Goal: Task Accomplishment & Management: Manage account settings

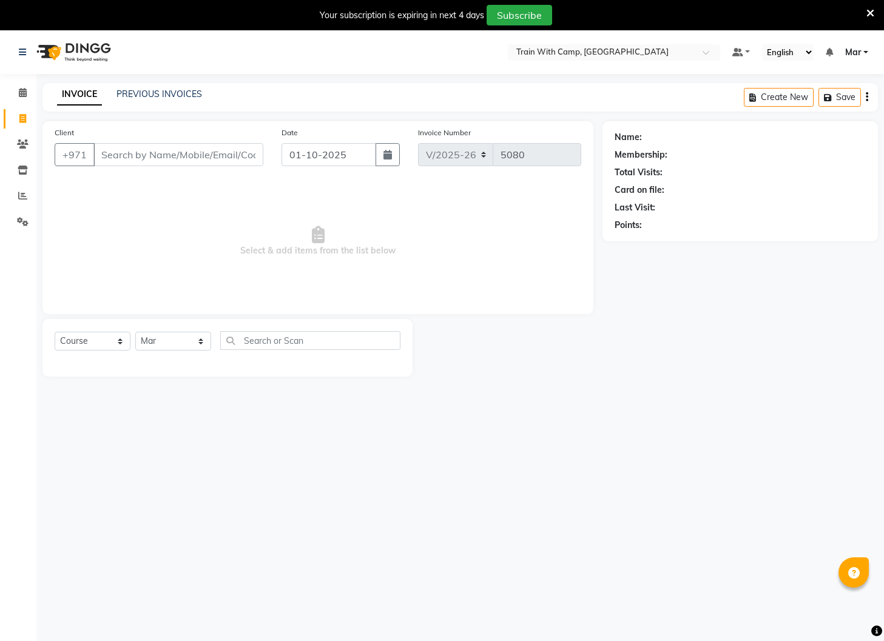
select select "910"
select select "service"
select select "14898"
click at [29, 214] on link "Settings" at bounding box center [18, 222] width 29 height 20
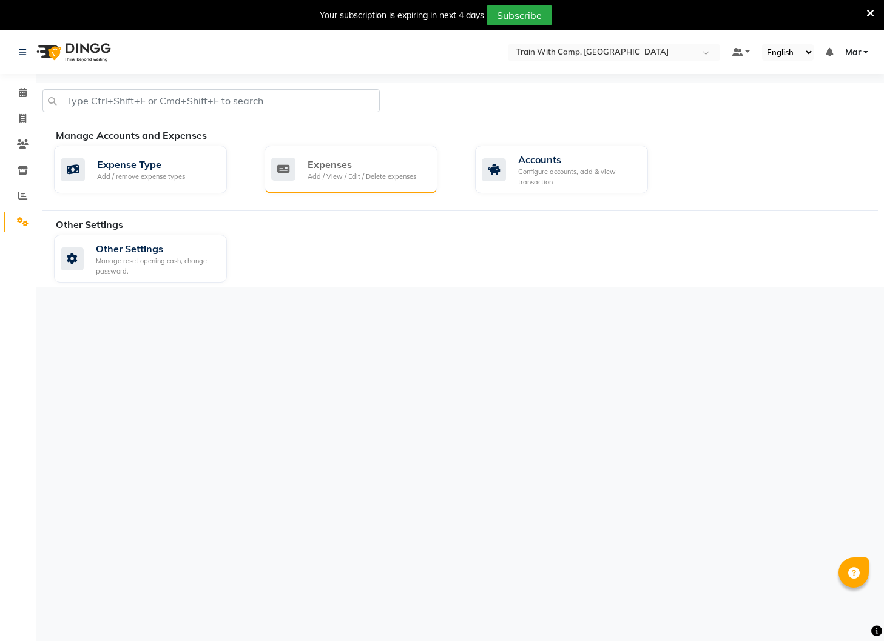
click at [363, 170] on div "Expenses" at bounding box center [362, 164] width 109 height 15
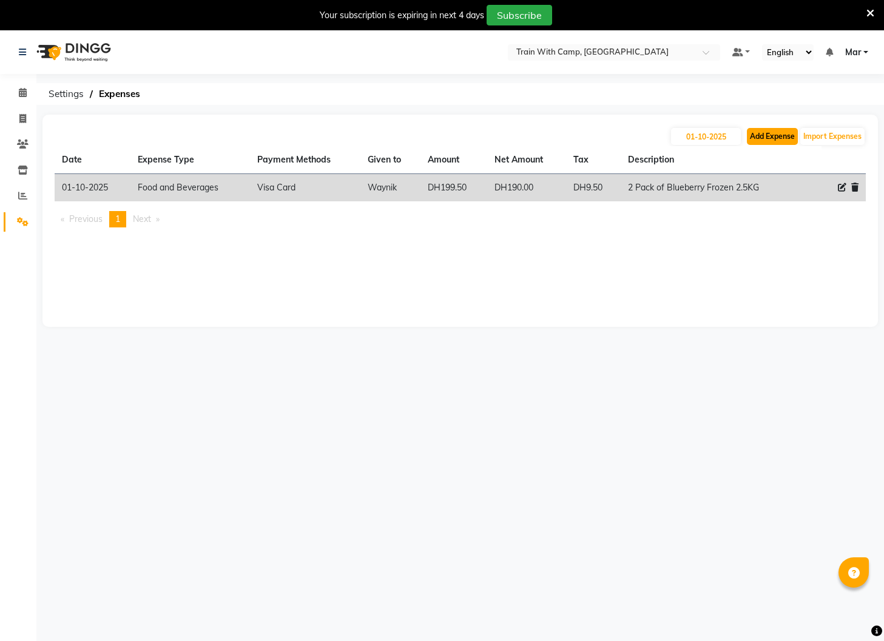
click at [785, 140] on button "Add Expense" at bounding box center [772, 136] width 51 height 17
select select "1"
select select "2054"
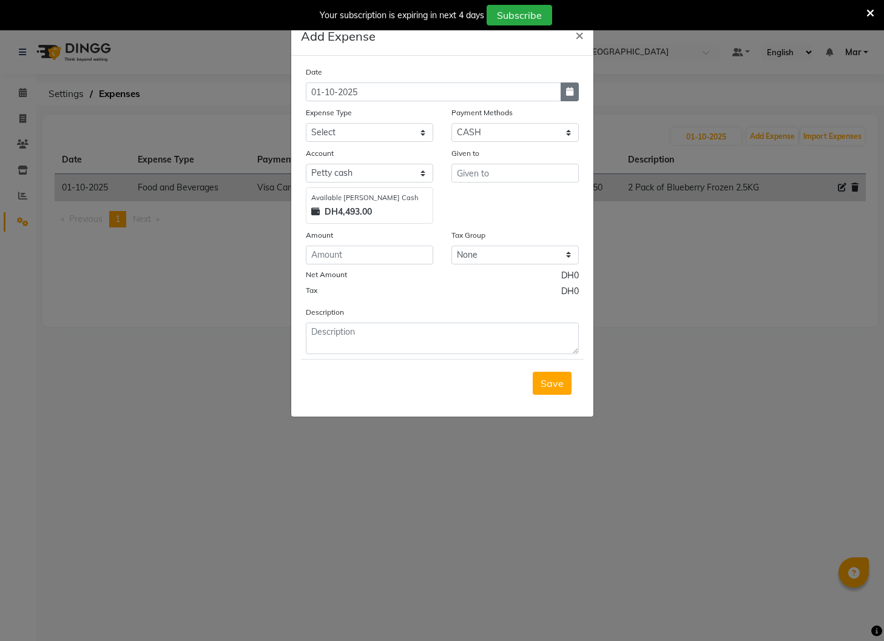
click at [568, 87] on icon "button" at bounding box center [569, 91] width 7 height 8
select select "10"
select select "2025"
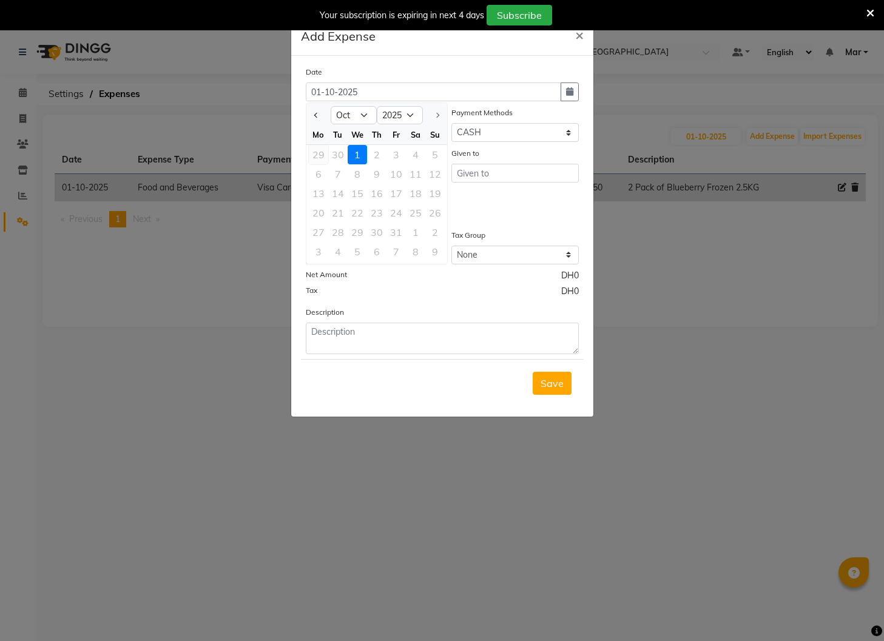
click at [322, 153] on div "29" at bounding box center [318, 154] width 19 height 19
type input "29-09-2025"
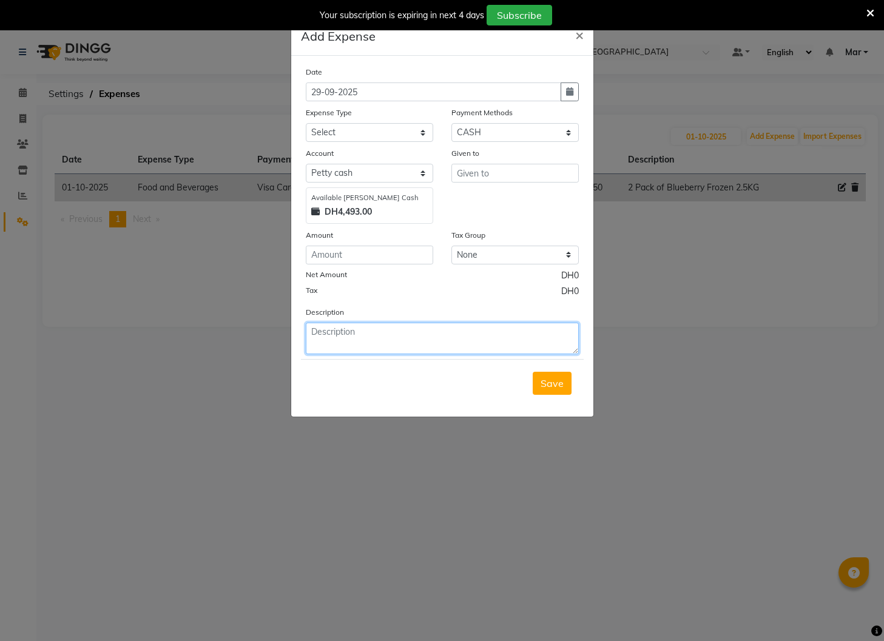
click at [341, 335] on textarea at bounding box center [442, 339] width 273 height 32
paste textarea "Taxi [PERSON_NAME]"
type textarea "Taxi [PERSON_NAME]"
click at [373, 128] on select "Select Advance Salary Bank charges Car maintenance Cash transfer to bank Cash t…" at bounding box center [369, 132] width 127 height 19
select select "1419"
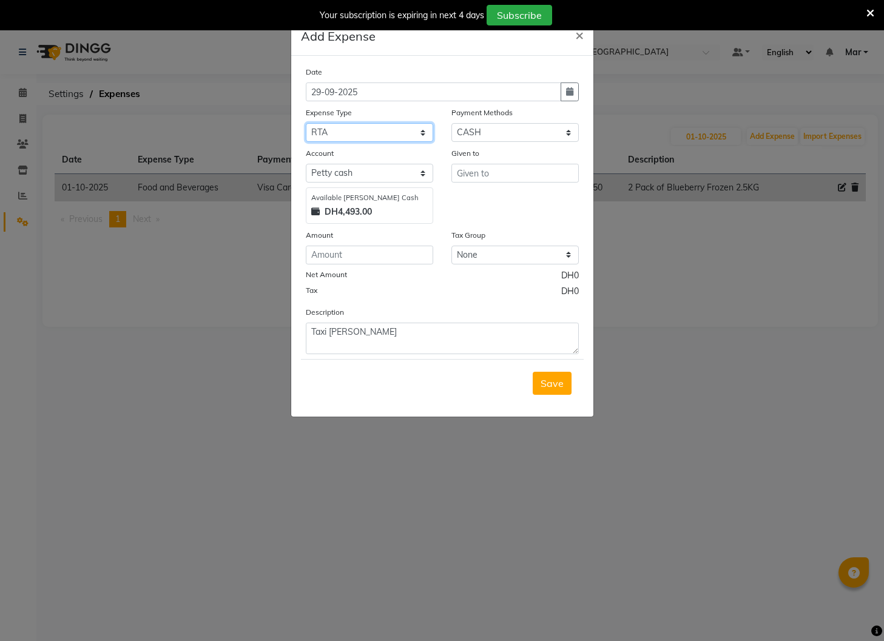
click at [306, 123] on select "Select Advance Salary Bank charges Car maintenance Cash transfer to bank Cash t…" at bounding box center [369, 132] width 127 height 19
click at [488, 178] on input "text" at bounding box center [514, 173] width 127 height 19
type input "Taxi"
click at [371, 254] on input "number" at bounding box center [369, 255] width 127 height 19
type input "16.50"
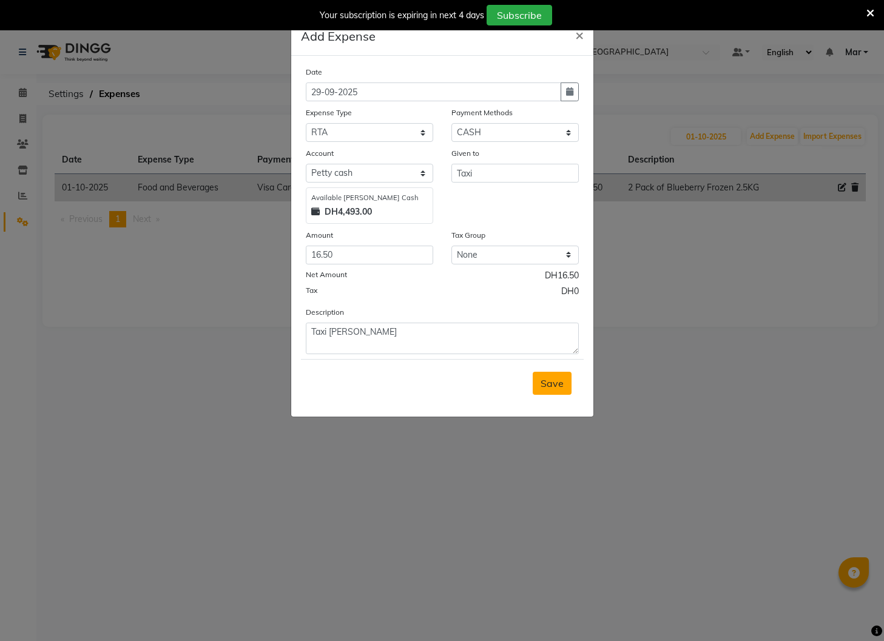
click at [550, 380] on span "Save" at bounding box center [551, 383] width 23 height 12
click at [550, 388] on span "Save" at bounding box center [551, 383] width 23 height 12
click at [668, 291] on ngb-modal-window "Add Expense × Date [DATE] Expense Type Select Advance Salary Bank charges Car m…" at bounding box center [442, 320] width 884 height 641
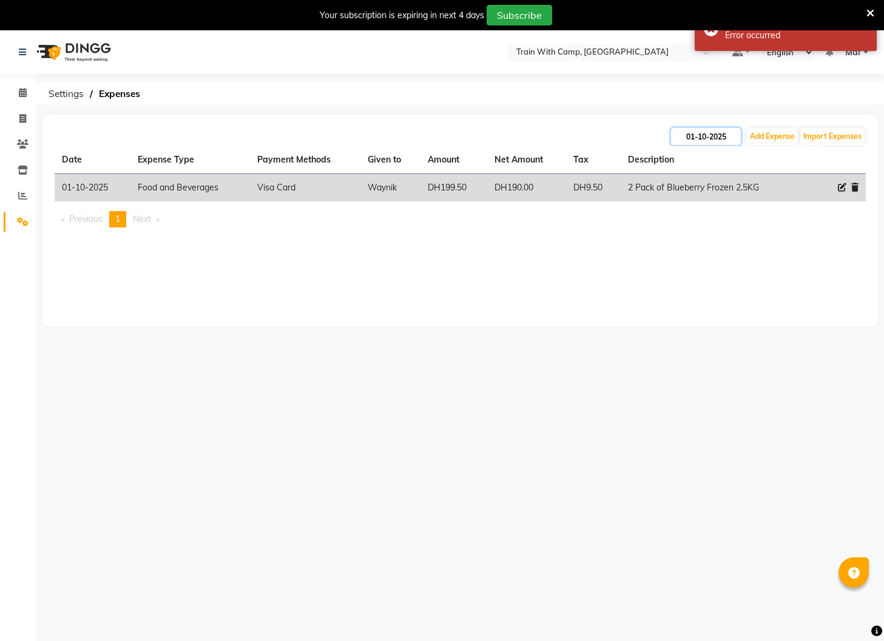
click at [700, 132] on input "01-10-2025" at bounding box center [706, 136] width 70 height 17
select select "10"
select select "2025"
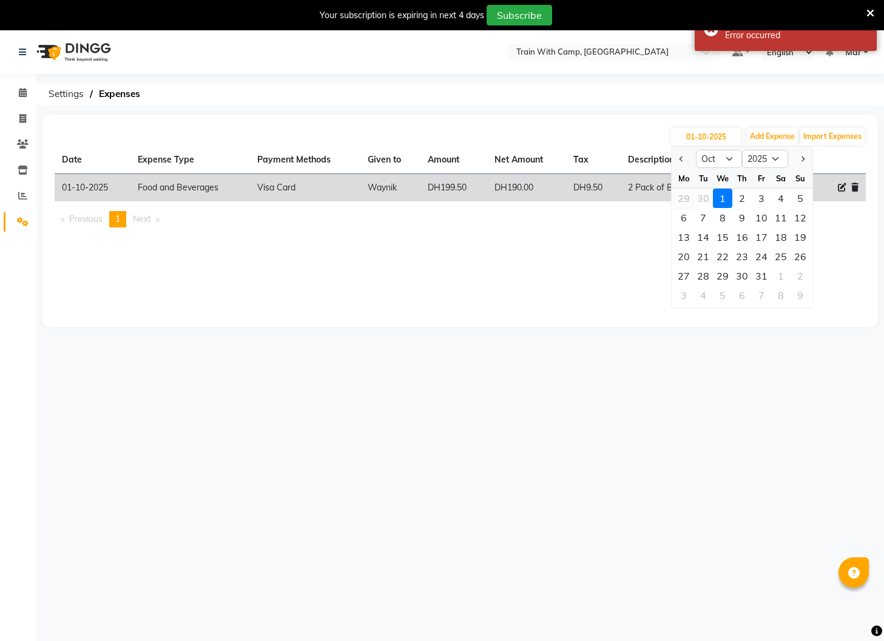
click at [674, 200] on div "29" at bounding box center [683, 198] width 19 height 19
type input "29-09-2025"
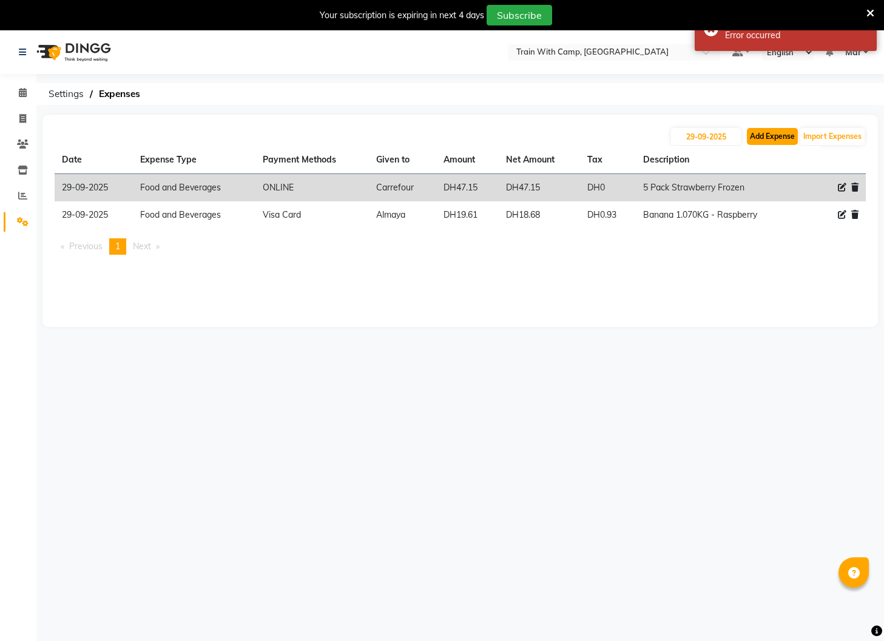
click at [755, 140] on button "Add Expense" at bounding box center [772, 136] width 51 height 17
select select "1"
select select "2054"
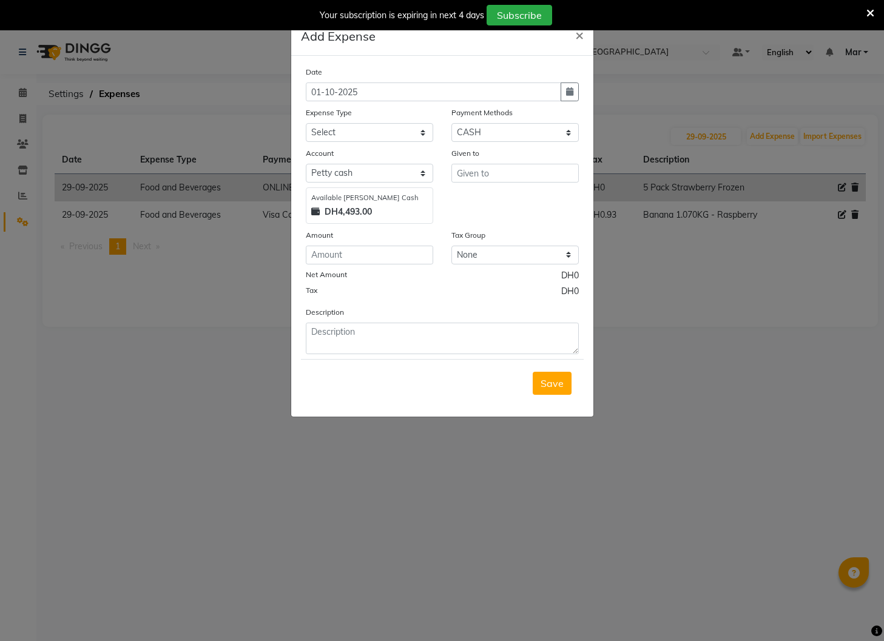
click at [637, 72] on ngb-modal-window "Add Expense × Date [DATE] Expense Type Select Advance Salary Bank charges Car m…" at bounding box center [442, 320] width 884 height 641
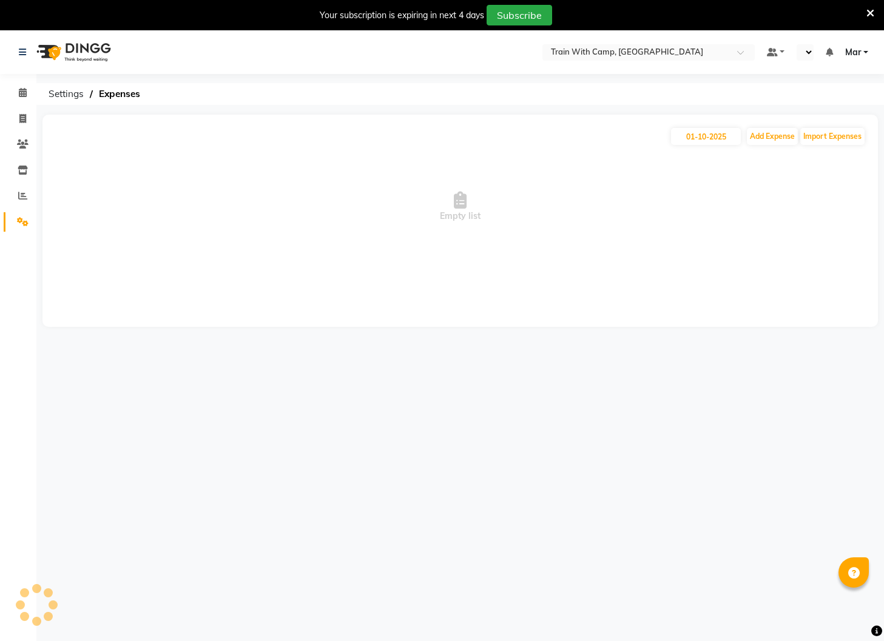
select select "en"
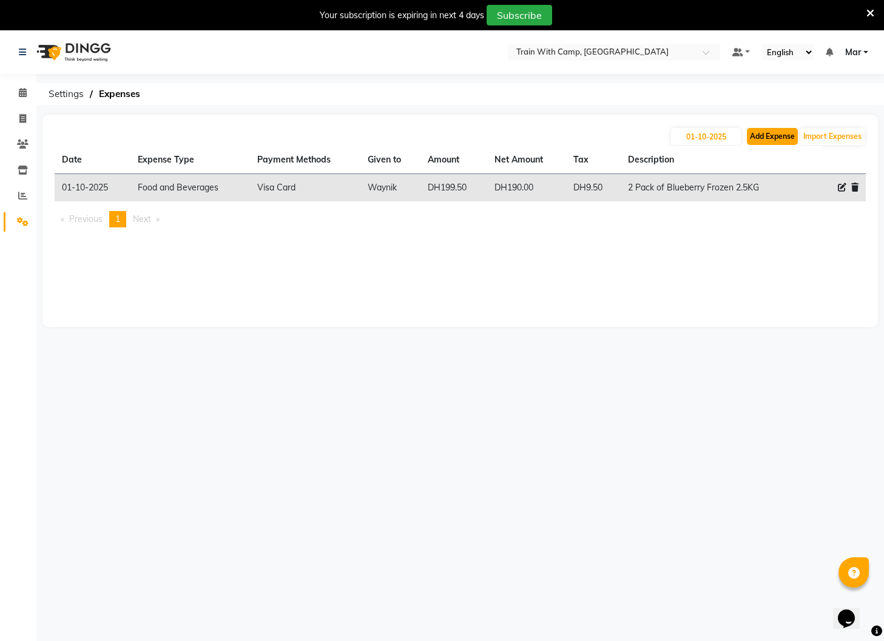
click at [772, 131] on button "Add Expense" at bounding box center [772, 136] width 51 height 17
select select "1"
select select "2054"
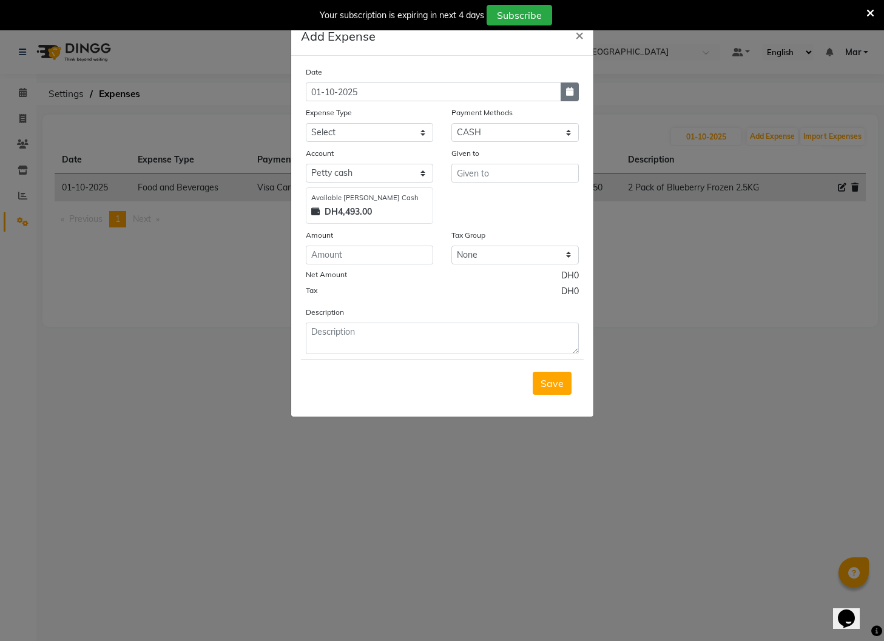
click at [572, 93] on icon "button" at bounding box center [569, 91] width 7 height 8
select select "10"
select select "2025"
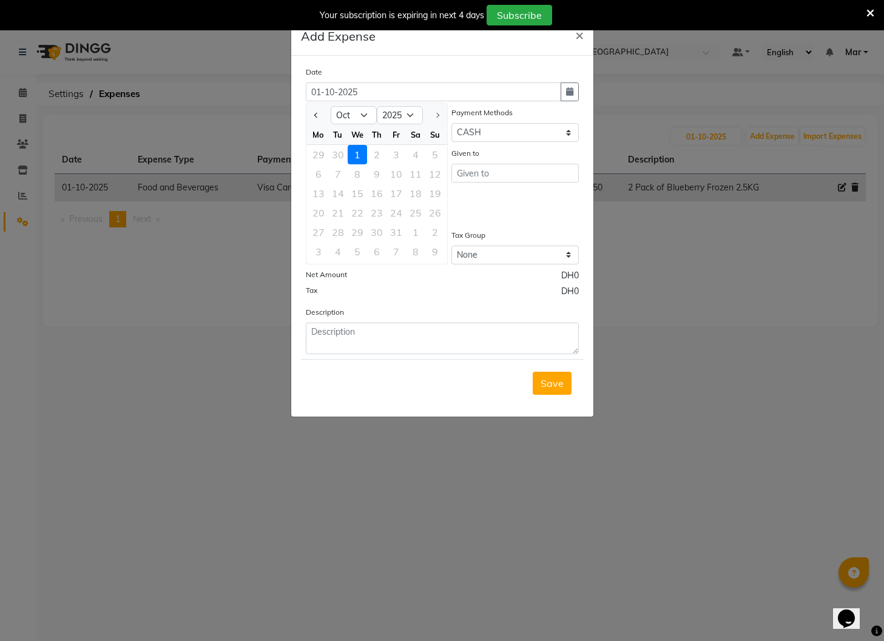
click at [316, 155] on div "29" at bounding box center [318, 154] width 19 height 19
type input "29-09-2025"
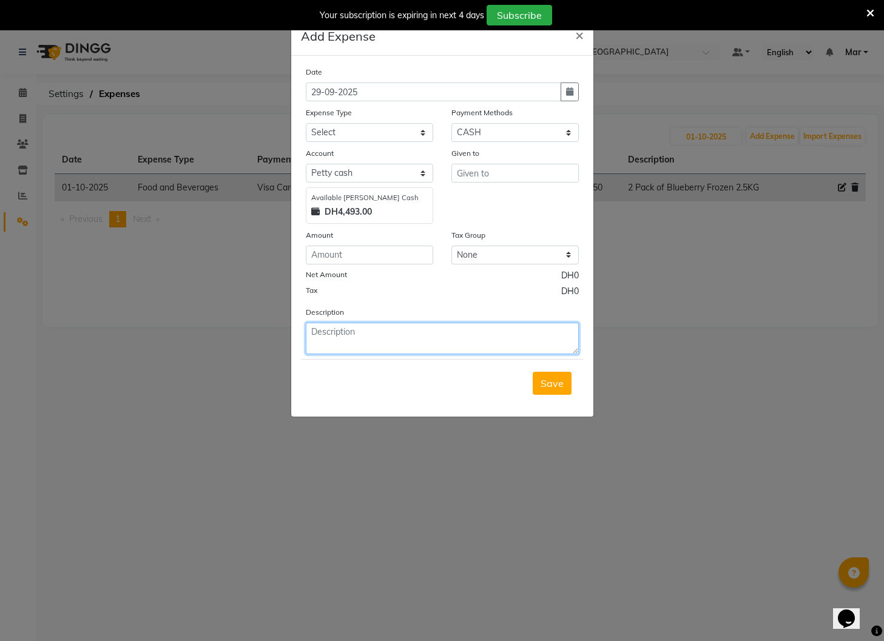
click at [360, 346] on textarea at bounding box center [442, 339] width 273 height 32
paste textarea "Taxi [PERSON_NAME]"
type textarea "Taxi [PERSON_NAME]"
click at [377, 132] on select "Select Advance Salary Bank charges Car maintenance Cash transfer to bank Cash t…" at bounding box center [369, 132] width 127 height 19
select select "1419"
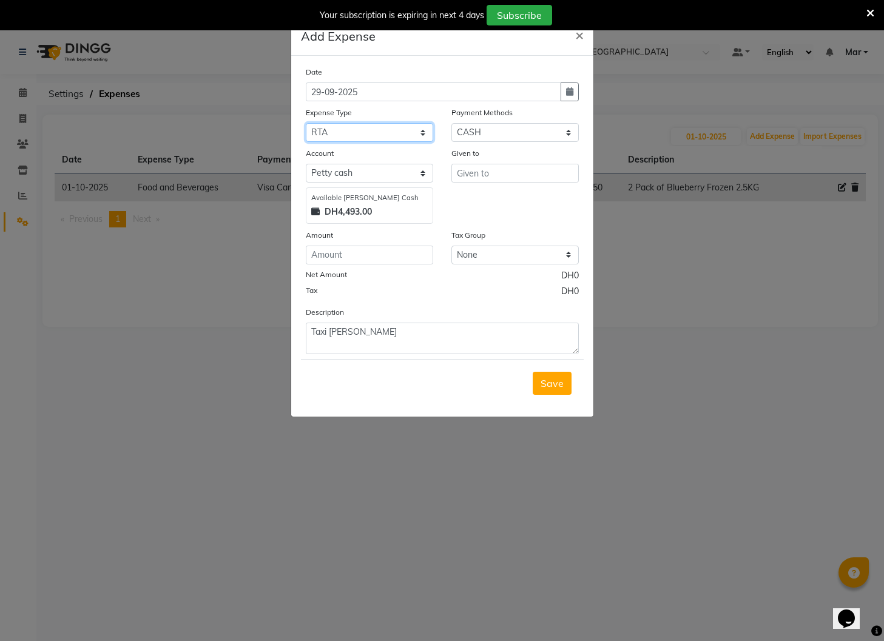
click at [306, 123] on select "Select Advance Salary Bank charges Car maintenance Cash transfer to bank Cash t…" at bounding box center [369, 132] width 127 height 19
click at [482, 138] on select "Select Master Card Visa Card CASH Package ONLINE On Account Innovative TELR" at bounding box center [514, 132] width 127 height 19
click at [451, 123] on select "Select Master Card Visa Card CASH Package ONLINE On Account Innovative TELR" at bounding box center [514, 132] width 127 height 19
click at [491, 177] on input "text" at bounding box center [514, 173] width 127 height 19
type input "RTA"
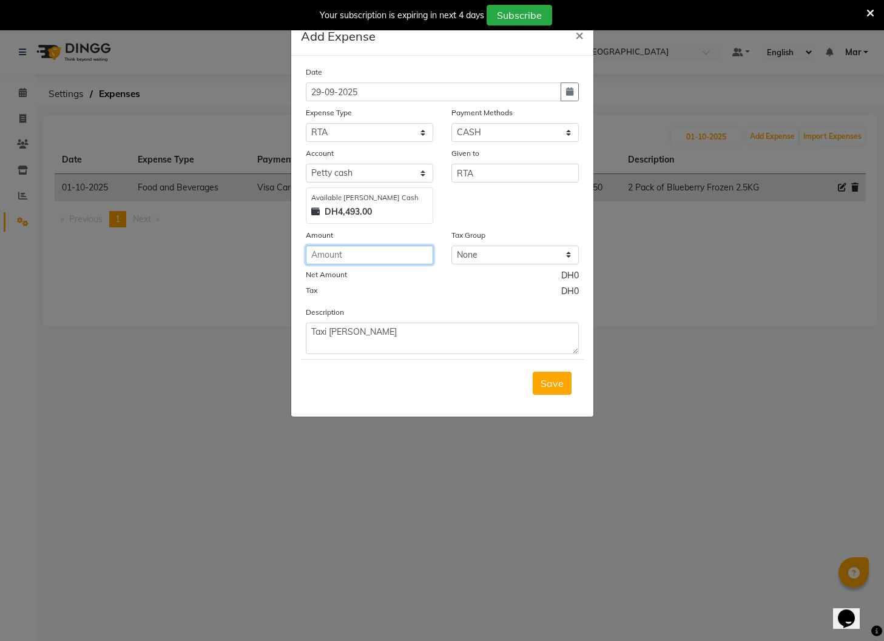
click at [375, 254] on input "number" at bounding box center [369, 255] width 127 height 19
type input "16.50"
click at [557, 384] on span "Save" at bounding box center [551, 383] width 23 height 12
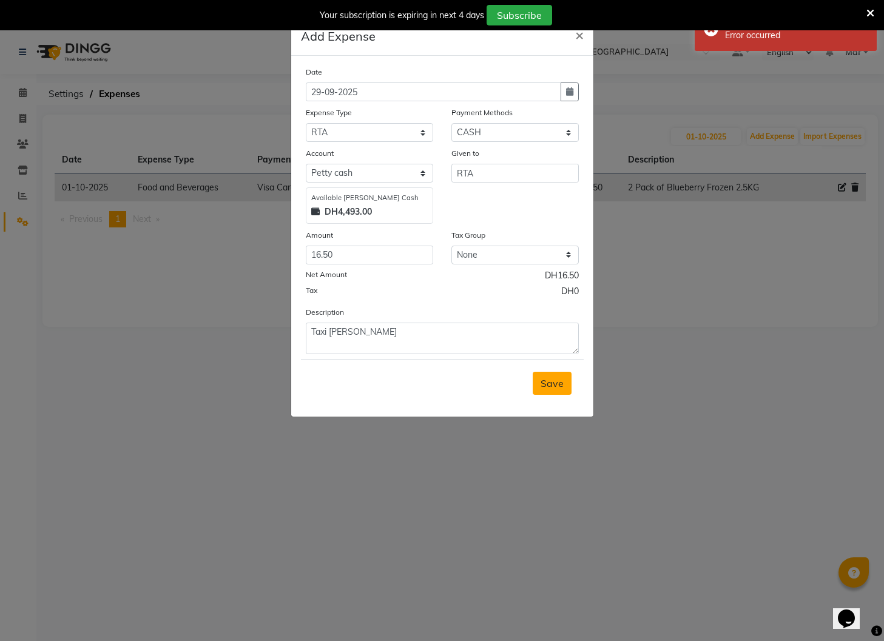
click at [667, 336] on ngb-modal-window "Add Expense × Date 29-09-2025 Expense Type Select Advance Salary Bank charges C…" at bounding box center [442, 320] width 884 height 641
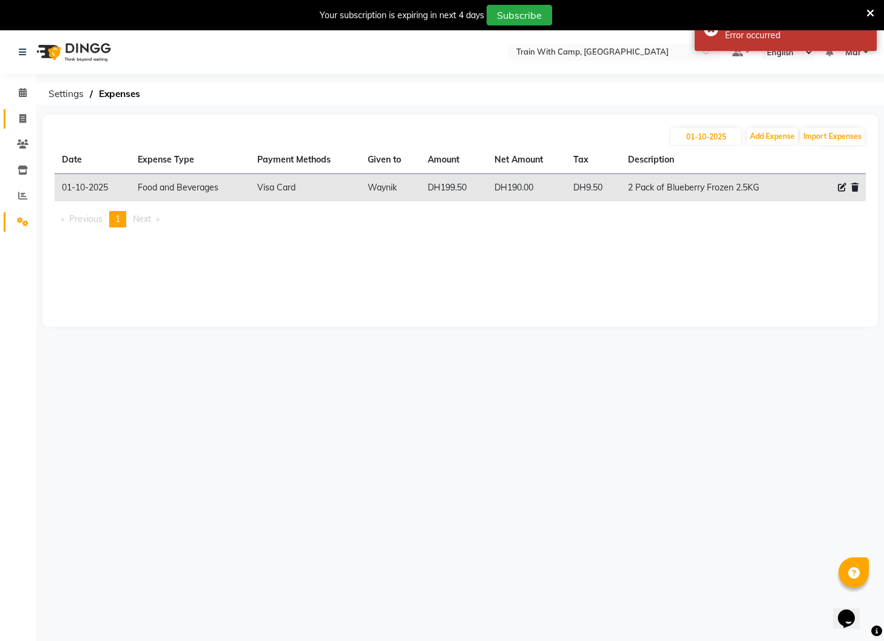
click at [19, 118] on icon at bounding box center [22, 118] width 7 height 9
select select "service"
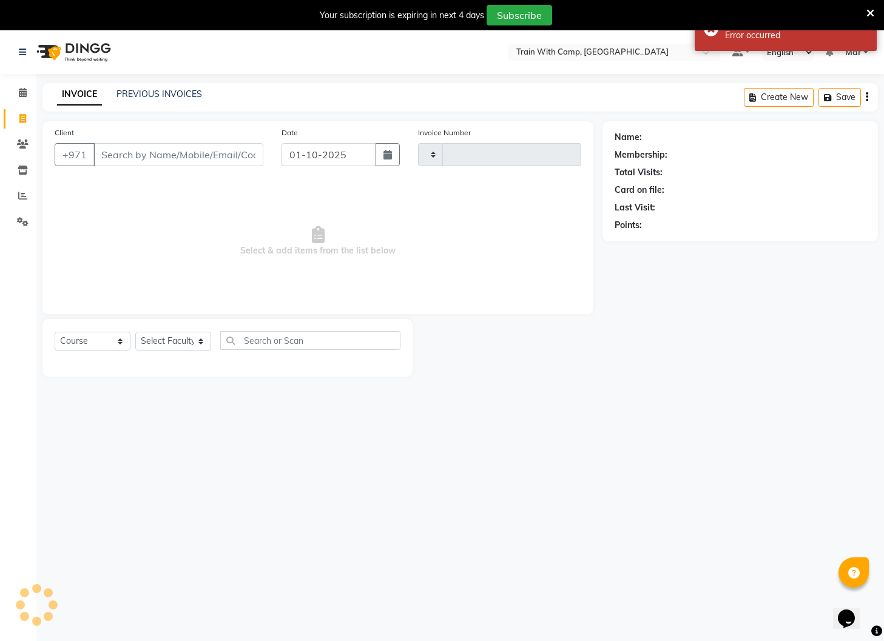
type input "5080"
select select "910"
select select "14898"
